Goal: Information Seeking & Learning: Learn about a topic

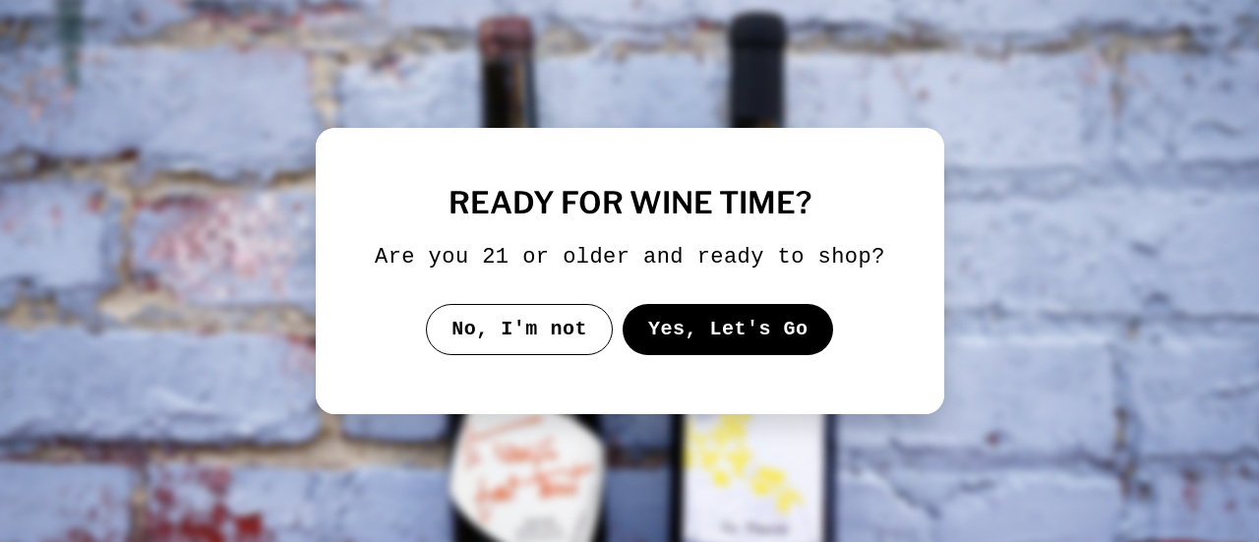
click at [691, 339] on button "Yes, Let's Go" at bounding box center [728, 329] width 212 height 51
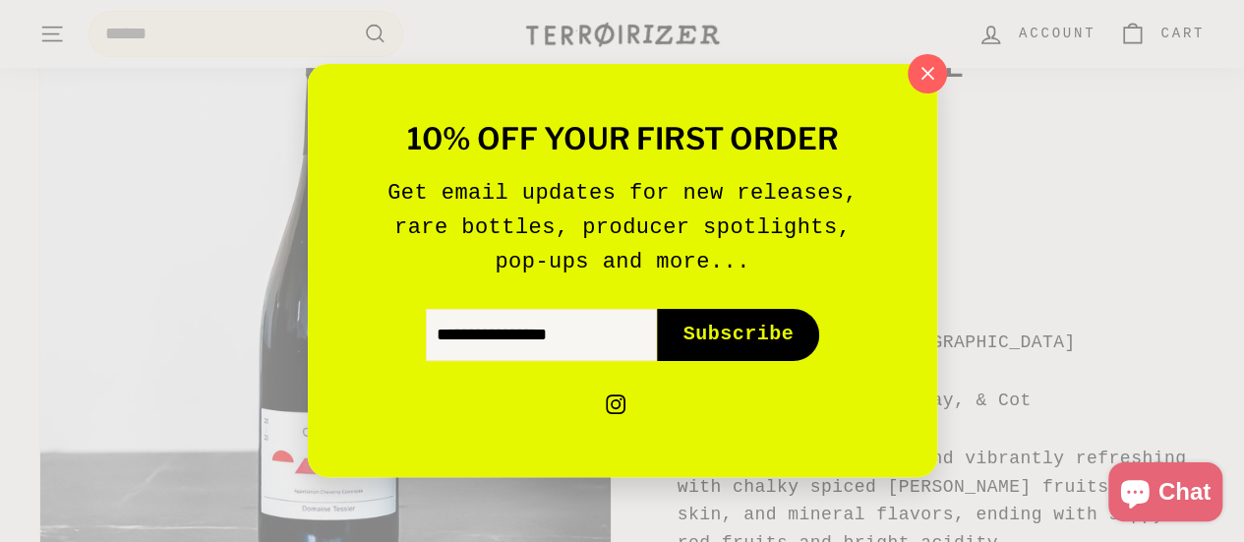
scroll to position [492, 0]
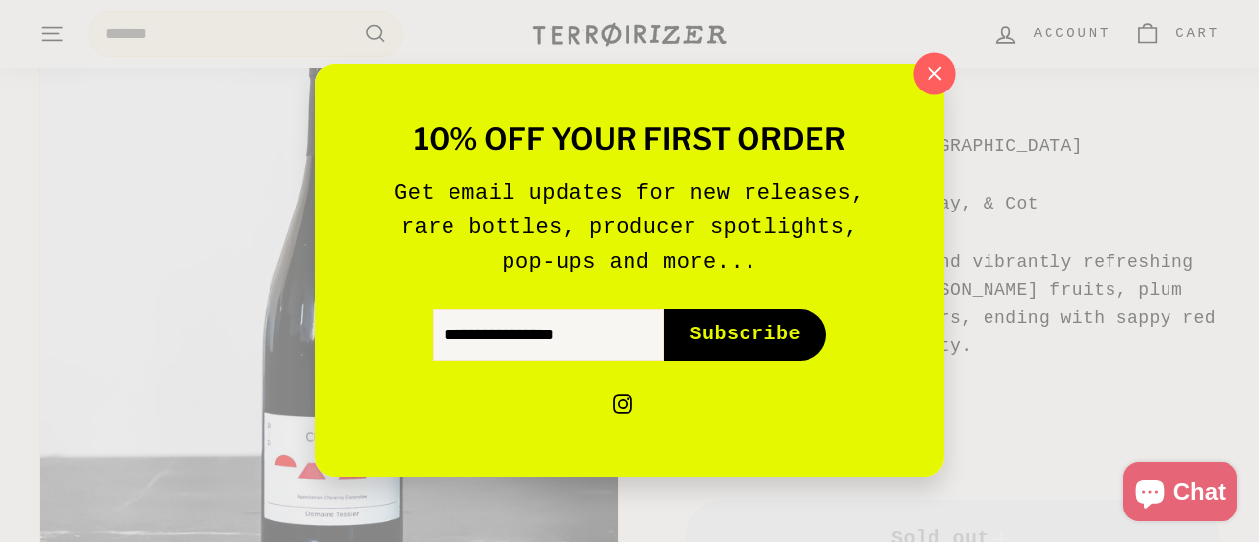
click at [932, 78] on icon "button" at bounding box center [935, 73] width 13 height 13
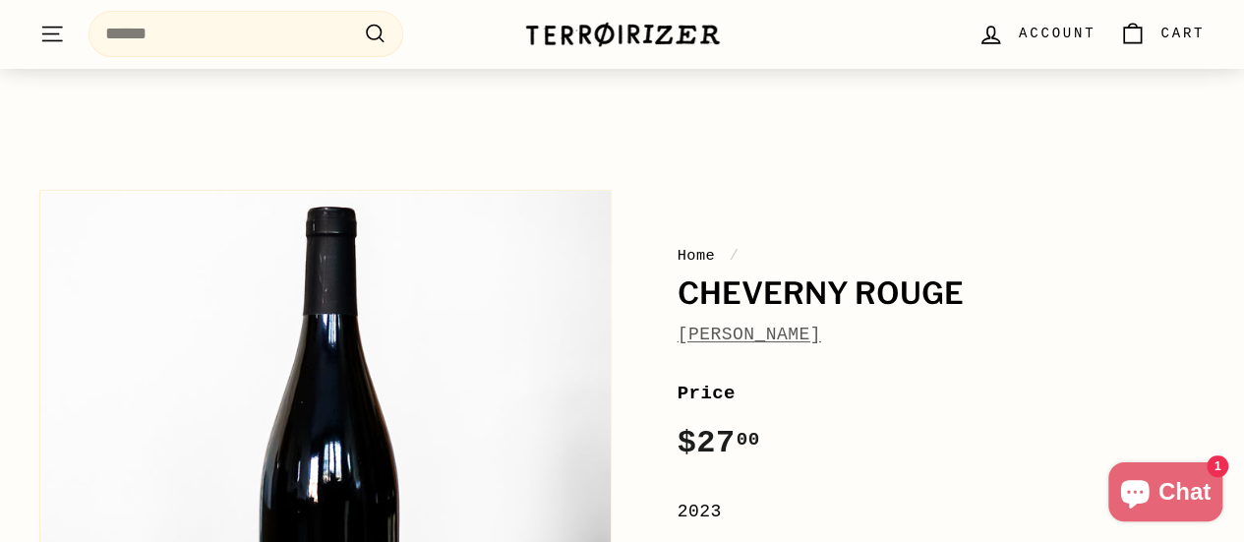
scroll to position [98, 0]
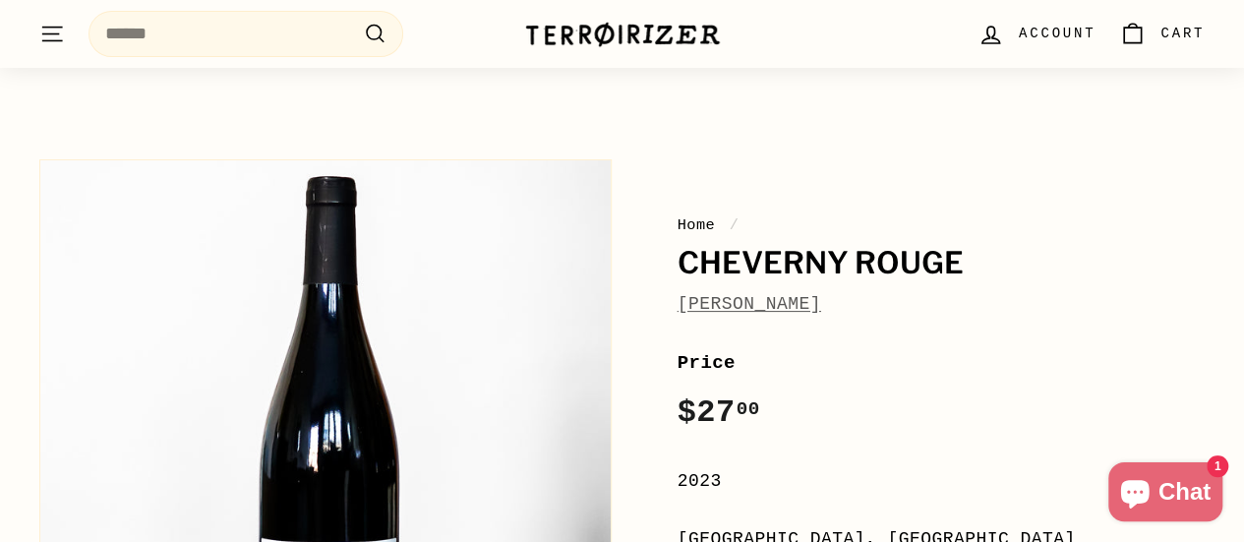
drag, startPoint x: 1017, startPoint y: 262, endPoint x: 612, endPoint y: 304, distance: 407.5
drag, startPoint x: 649, startPoint y: 265, endPoint x: 675, endPoint y: 263, distance: 25.7
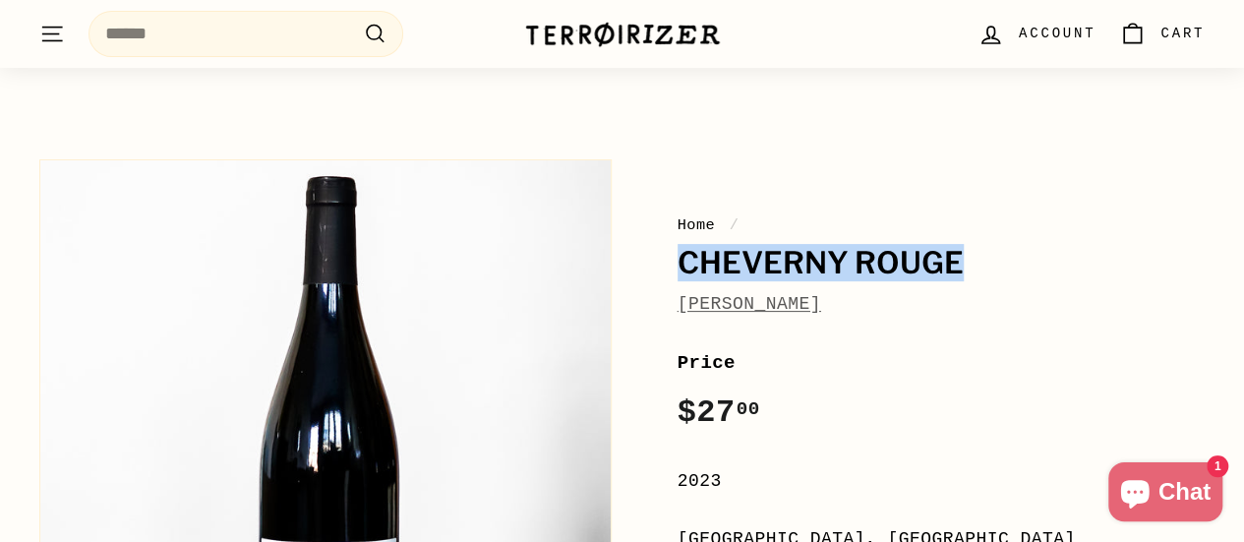
drag, startPoint x: 676, startPoint y: 263, endPoint x: 960, endPoint y: 279, distance: 284.8
copy h1 "Cheverny Rouge"
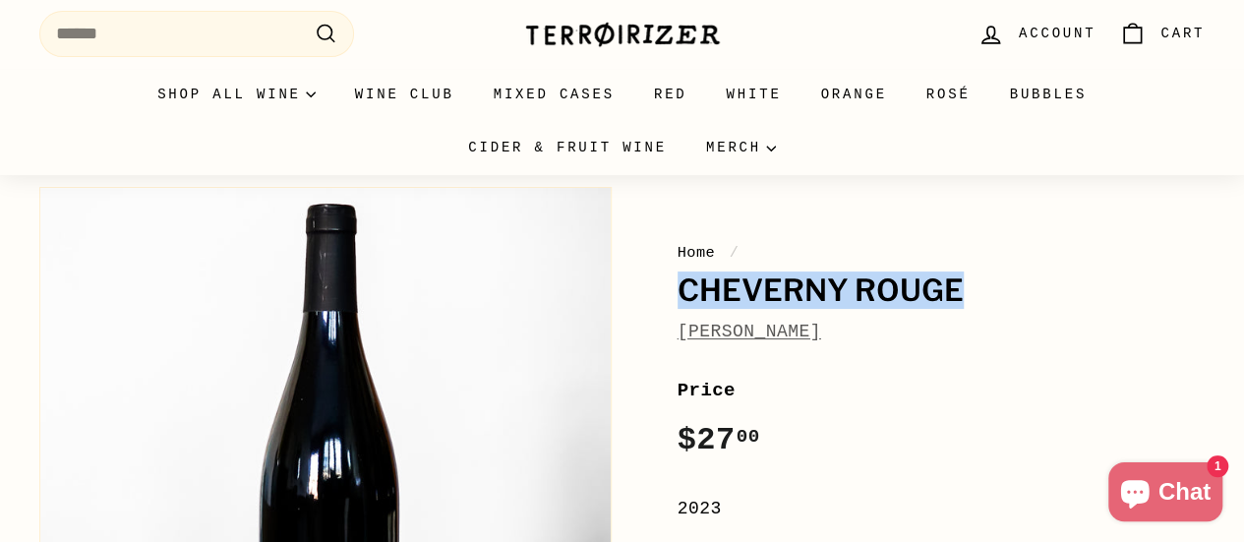
scroll to position [0, 0]
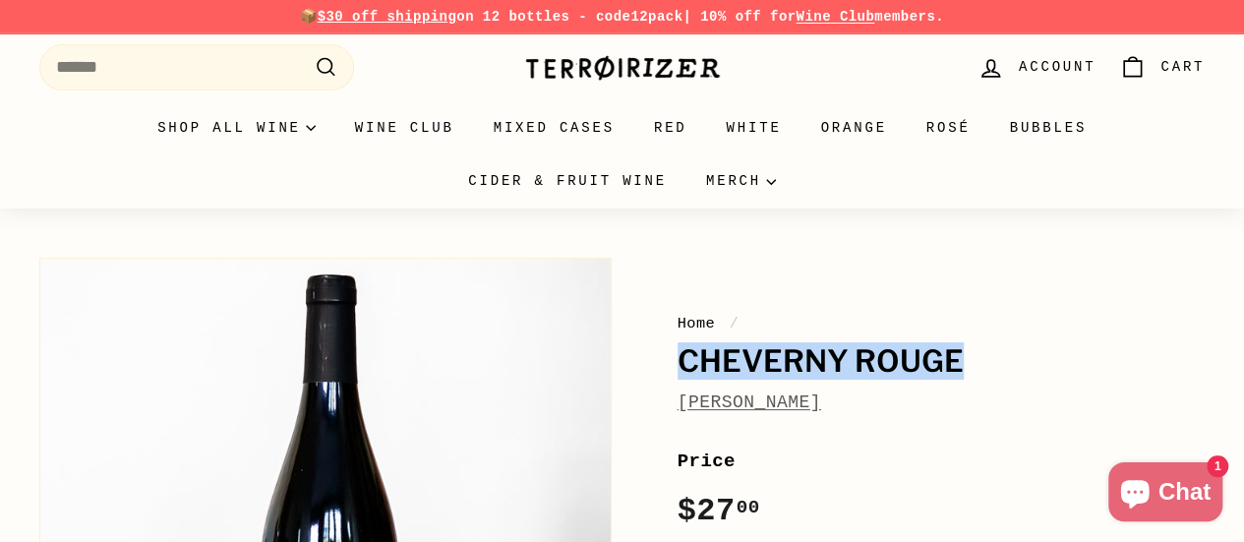
drag, startPoint x: 852, startPoint y: 409, endPoint x: 680, endPoint y: 363, distance: 178.3
click at [680, 363] on div "Home / Cheverny Rouge Philippe Tessier" at bounding box center [942, 364] width 528 height 105
copy div "Cheverny Rouge Philippe Tessier"
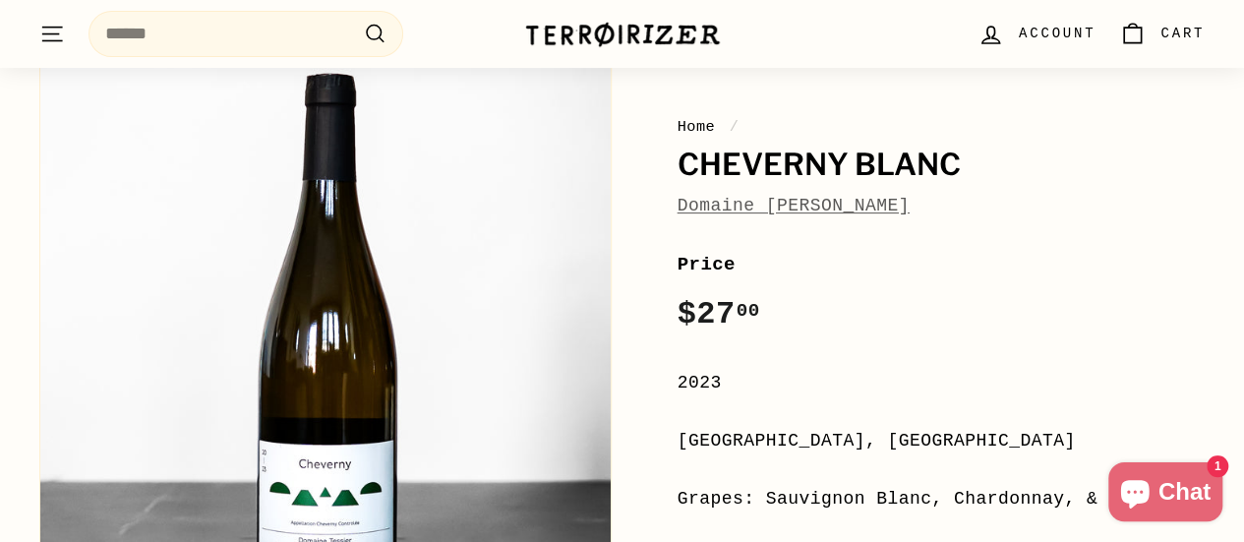
scroll to position [98, 0]
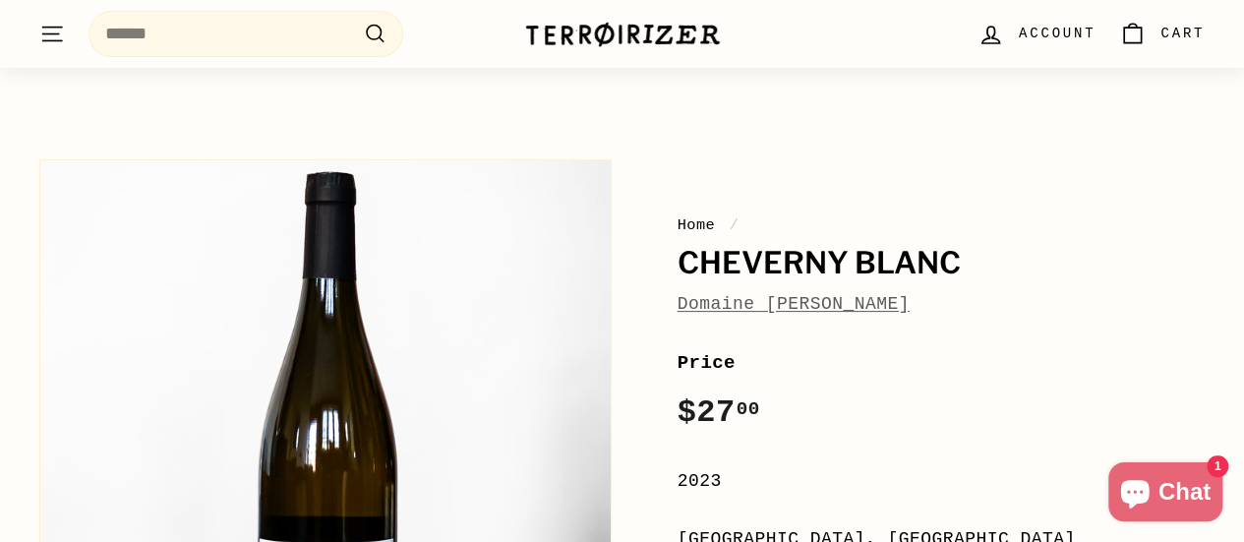
drag, startPoint x: 994, startPoint y: 276, endPoint x: 944, endPoint y: 272, distance: 49.3
click at [958, 274] on h1 "Cheverny Blanc" at bounding box center [942, 263] width 528 height 33
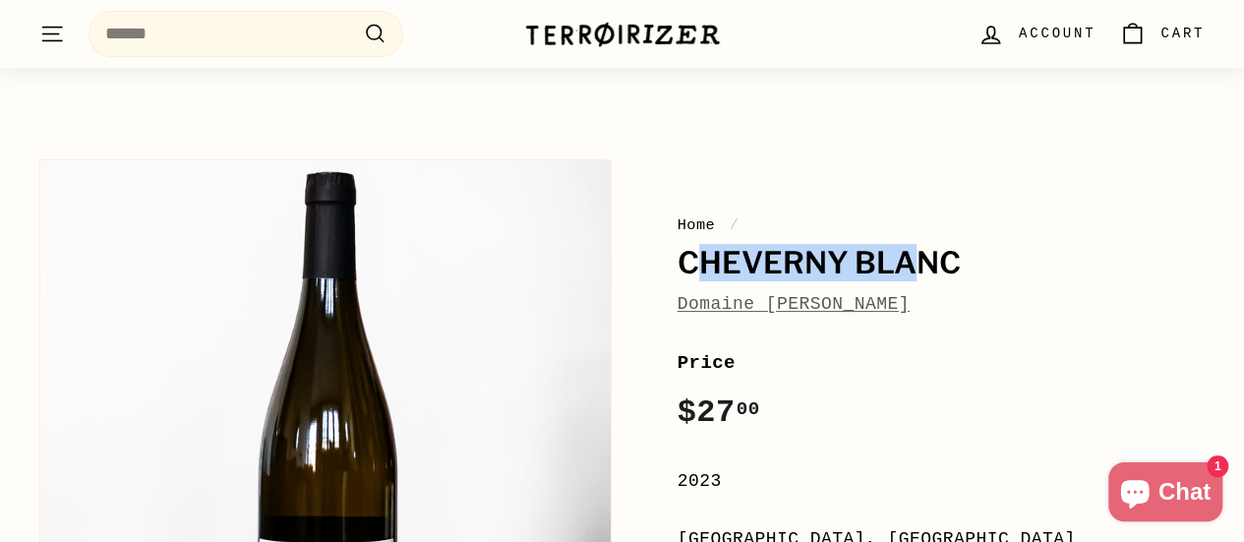
drag, startPoint x: 890, startPoint y: 271, endPoint x: 690, endPoint y: 268, distance: 200.7
click at [692, 269] on h1 "Cheverny Blanc" at bounding box center [942, 263] width 528 height 33
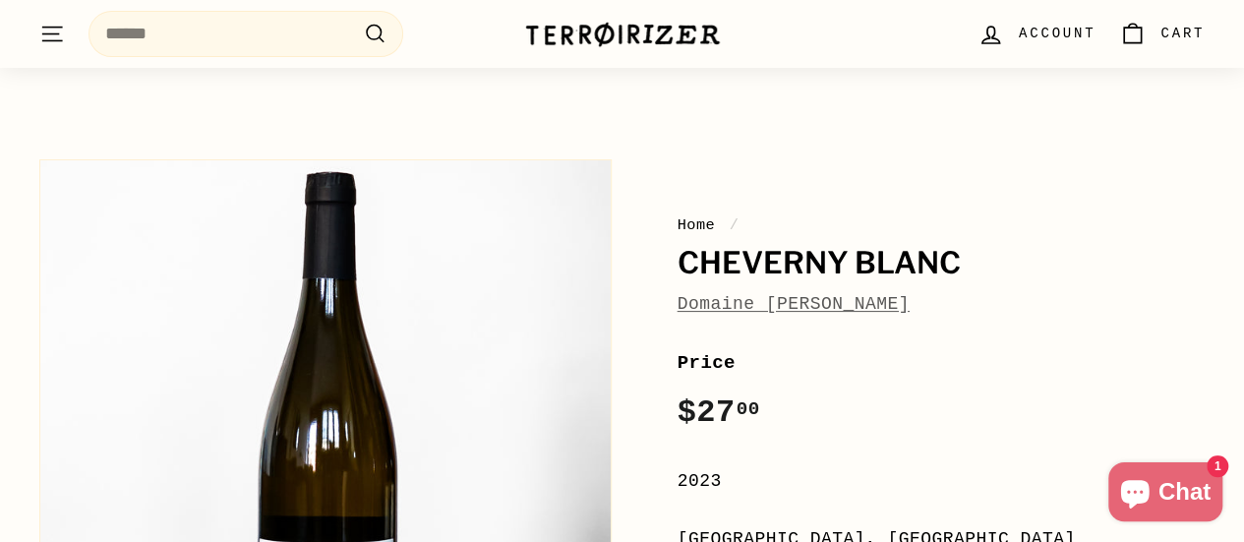
click at [1010, 261] on h1 "Cheverny Blanc" at bounding box center [942, 263] width 528 height 33
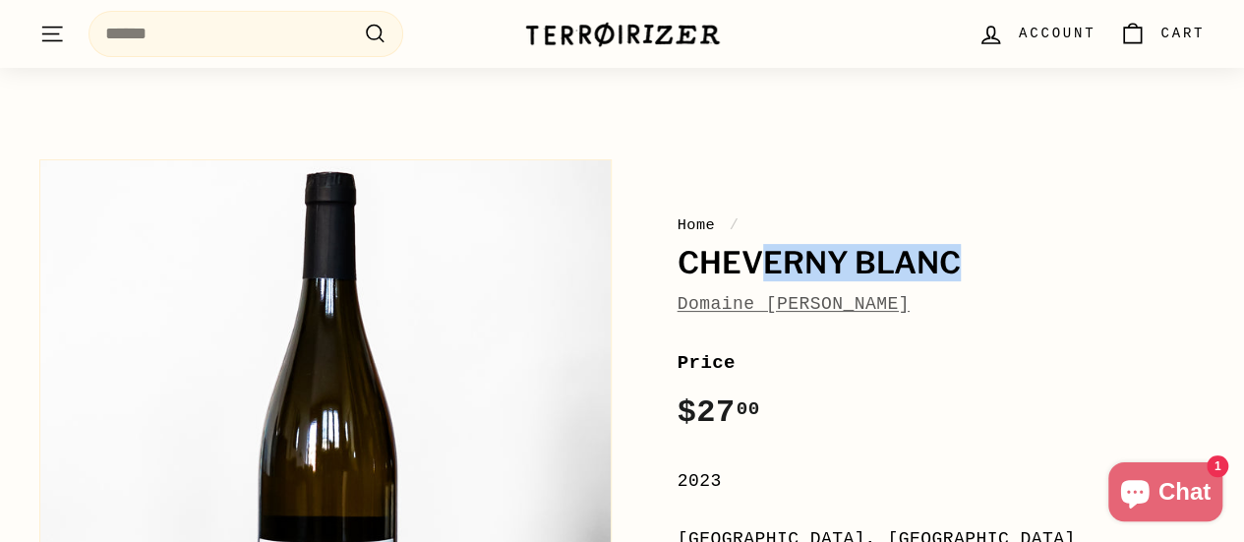
drag, startPoint x: 988, startPoint y: 267, endPoint x: 733, endPoint y: 271, distance: 254.8
click at [738, 271] on h1 "Cheverny Blanc" at bounding box center [942, 263] width 528 height 33
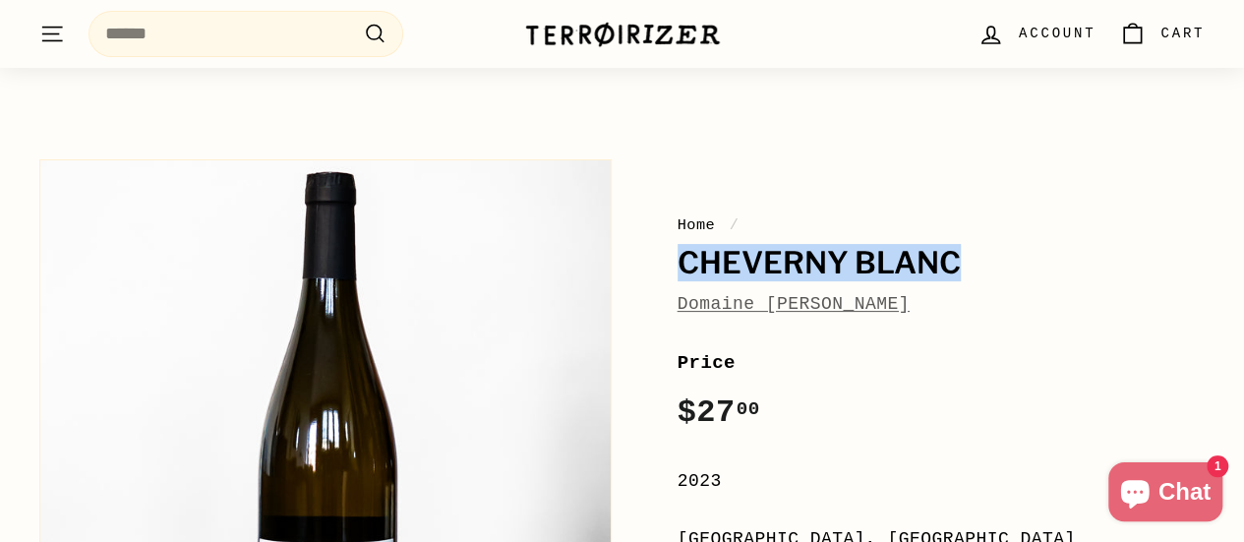
drag, startPoint x: 966, startPoint y: 264, endPoint x: 632, endPoint y: 253, distance: 334.6
copy h1 "Cheverny Blanc"
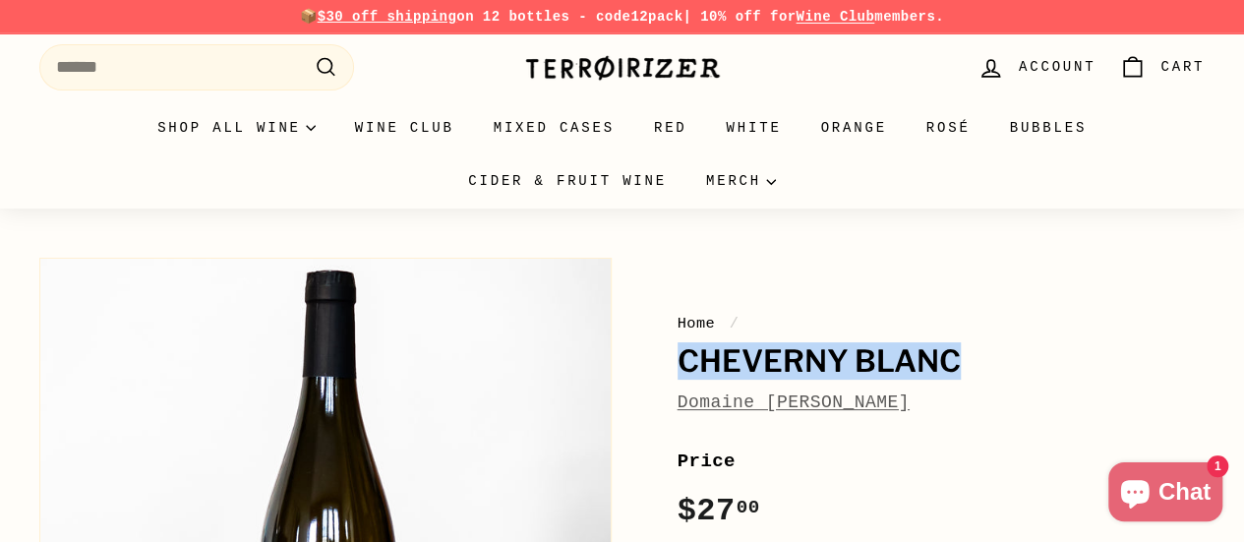
click at [678, 353] on h1 "Cheverny Blanc" at bounding box center [942, 361] width 528 height 33
